Goal: Browse casually

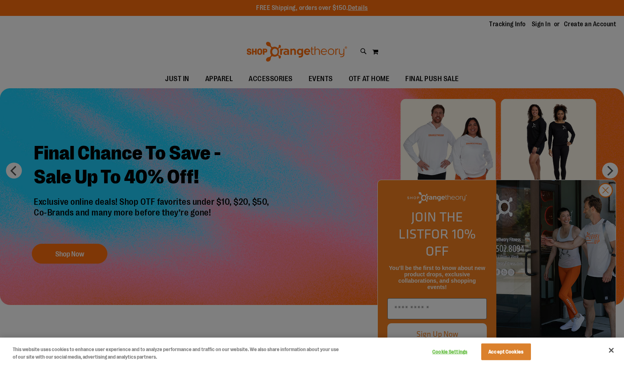
type input "**********"
click at [512, 350] on button "Accept Cookies" at bounding box center [506, 352] width 50 height 17
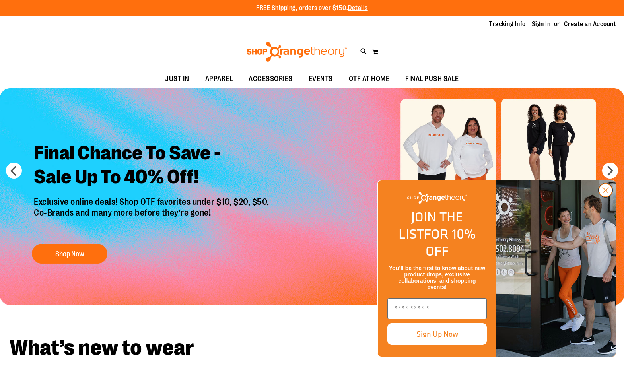
click at [608, 197] on circle "Close dialog" at bounding box center [605, 190] width 13 height 13
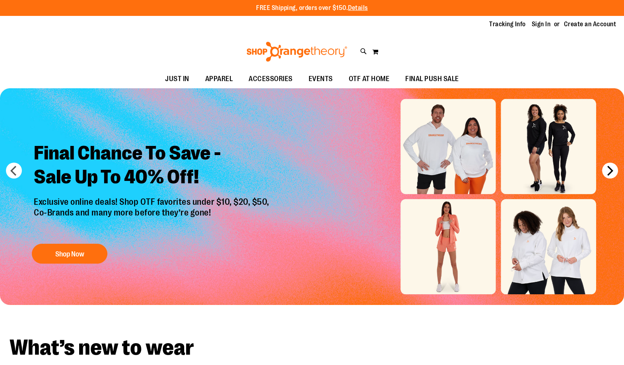
click at [607, 170] on button "next" at bounding box center [610, 171] width 16 height 16
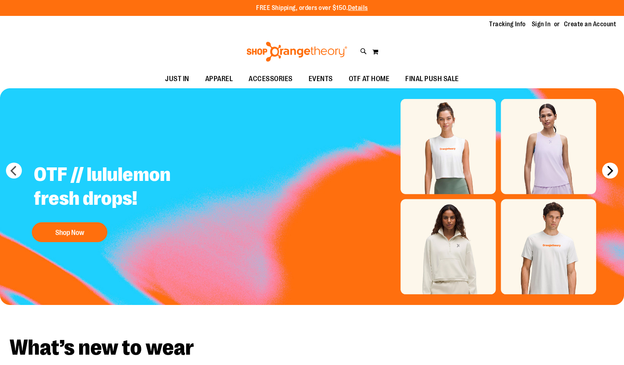
click at [607, 170] on button "next" at bounding box center [610, 171] width 16 height 16
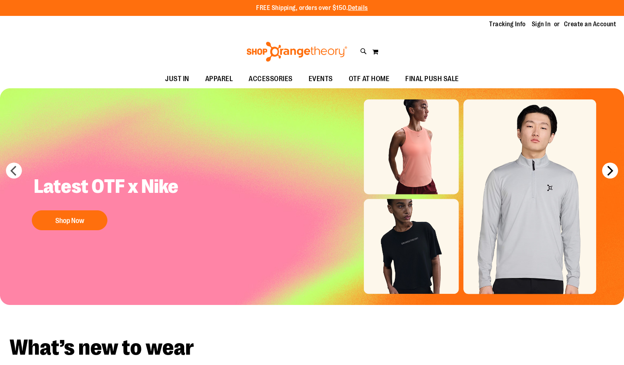
click at [607, 170] on button "next" at bounding box center [610, 171] width 16 height 16
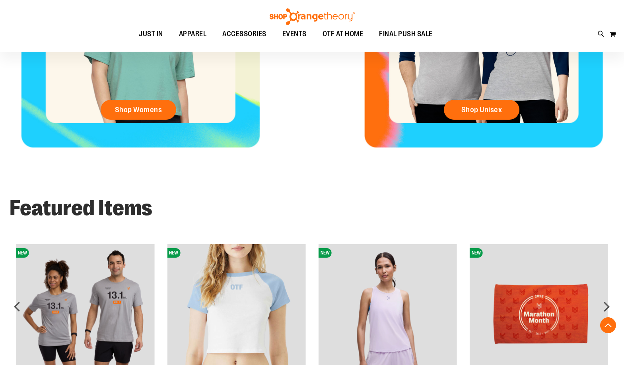
scroll to position [596, 0]
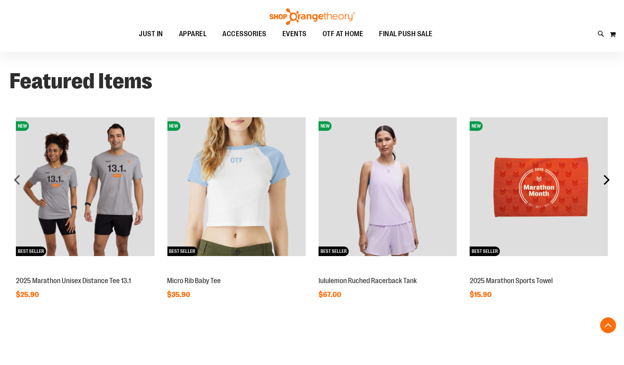
click at [606, 179] on div "next" at bounding box center [606, 180] width 16 height 16
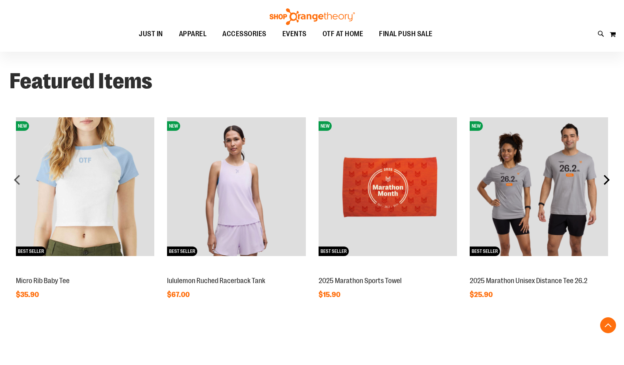
click at [606, 179] on div "next" at bounding box center [606, 180] width 16 height 16
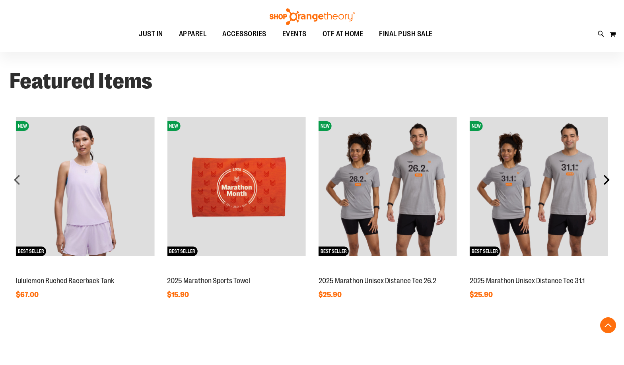
click at [606, 179] on div "next" at bounding box center [606, 180] width 16 height 16
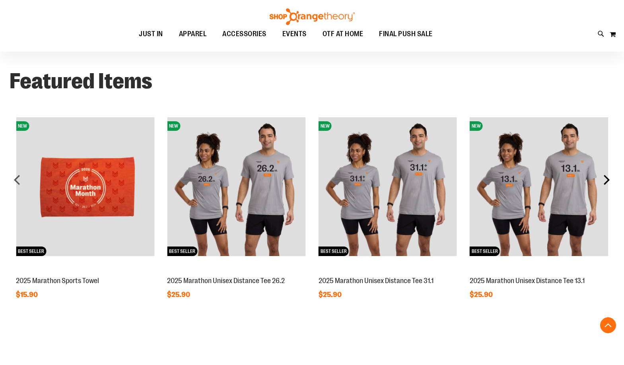
click at [606, 179] on div "next" at bounding box center [606, 180] width 16 height 16
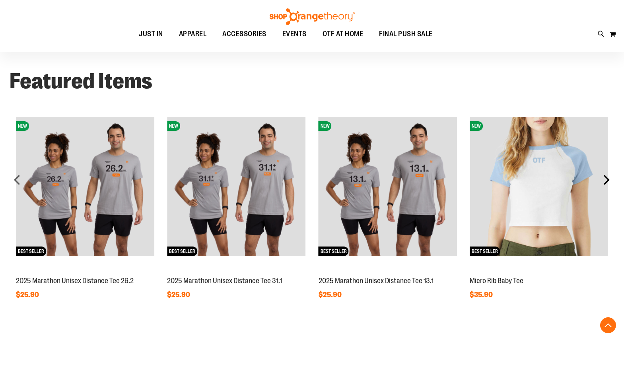
click at [606, 179] on div "next" at bounding box center [606, 180] width 16 height 16
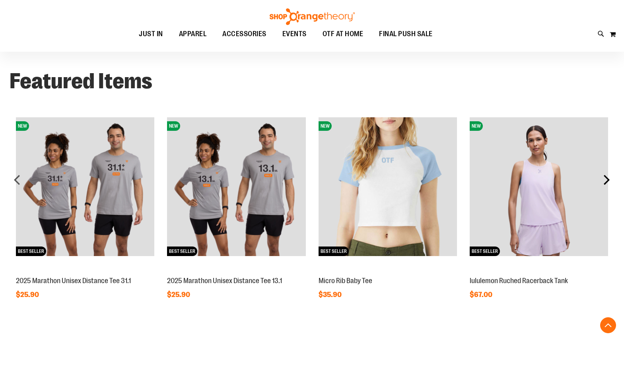
click at [606, 179] on div "next" at bounding box center [606, 180] width 16 height 16
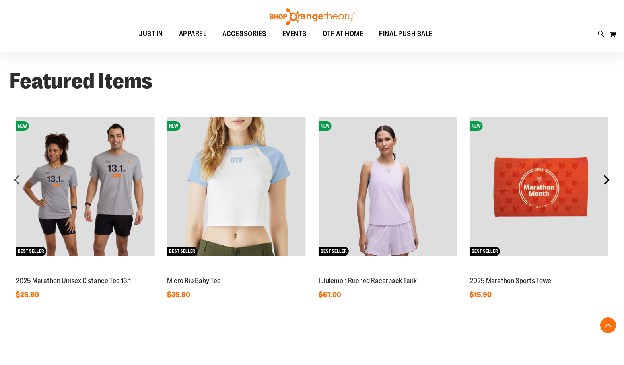
click at [606, 179] on div "next" at bounding box center [606, 180] width 16 height 16
